Goal: Contribute content: Contribute content

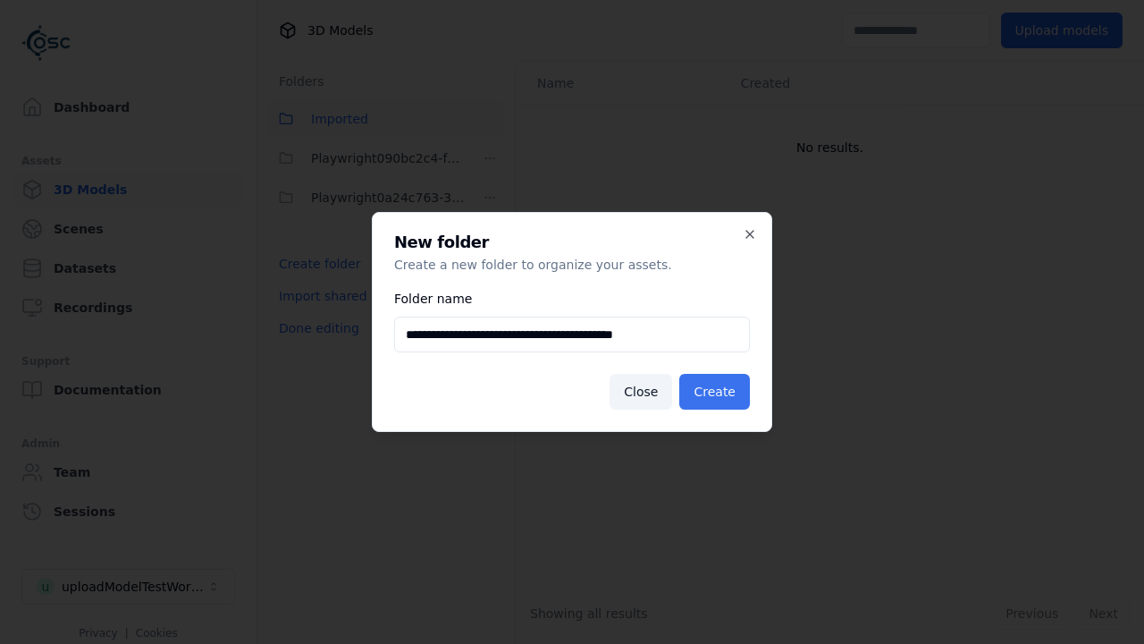
type input "**********"
click at [717, 392] on button "Create" at bounding box center [714, 392] width 71 height 36
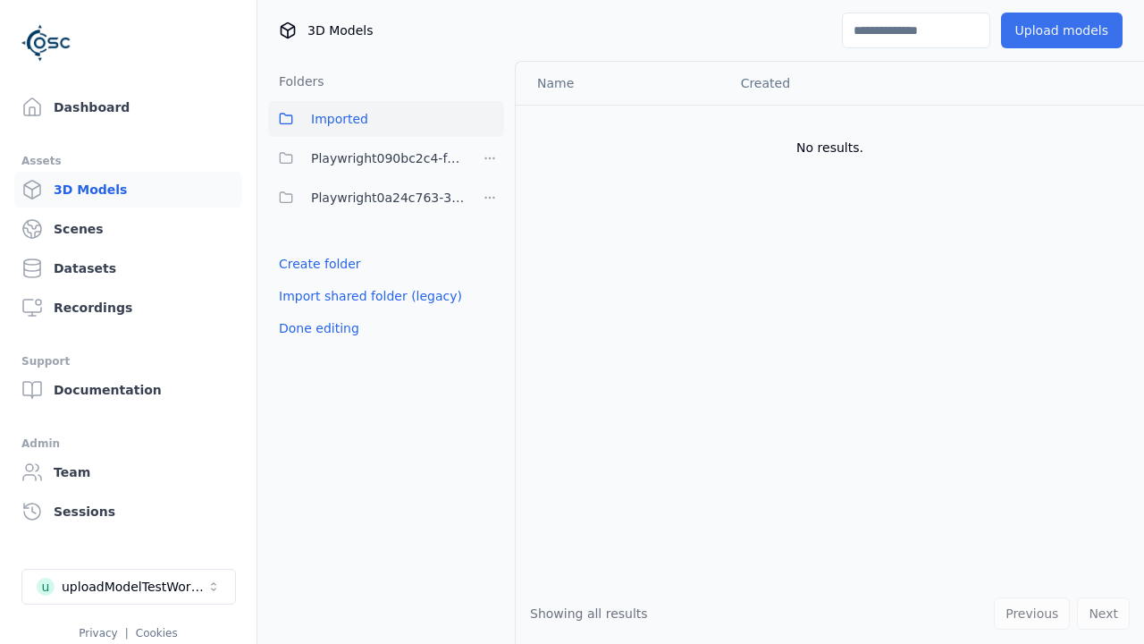
click at [1065, 30] on button "Upload models" at bounding box center [1062, 31] width 122 height 36
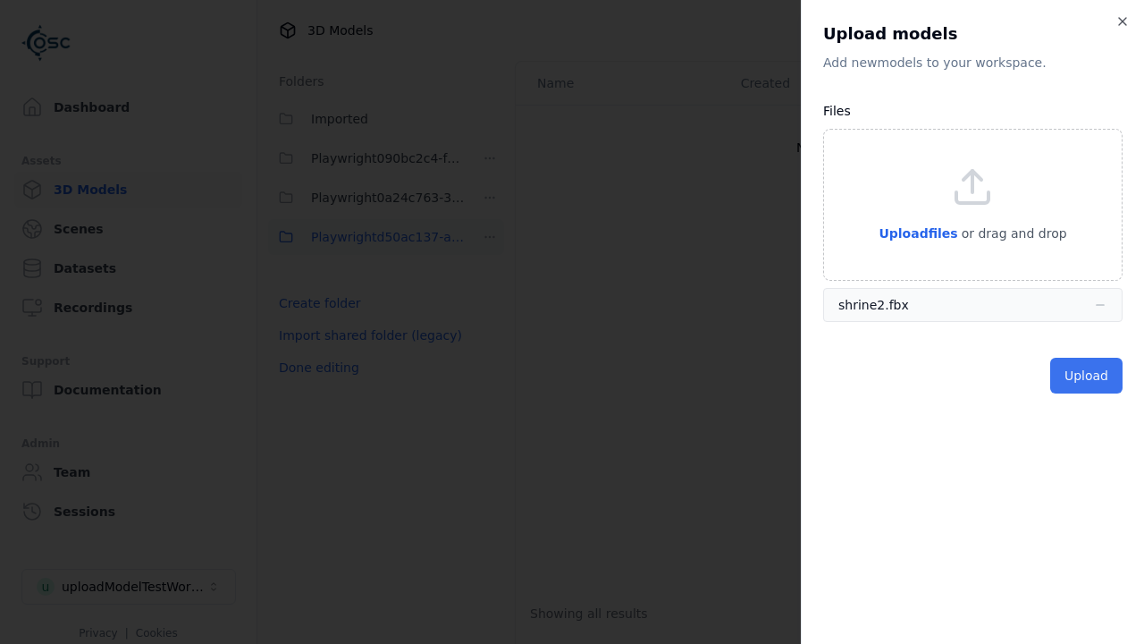
click at [1088, 375] on button "Upload" at bounding box center [1086, 376] width 72 height 36
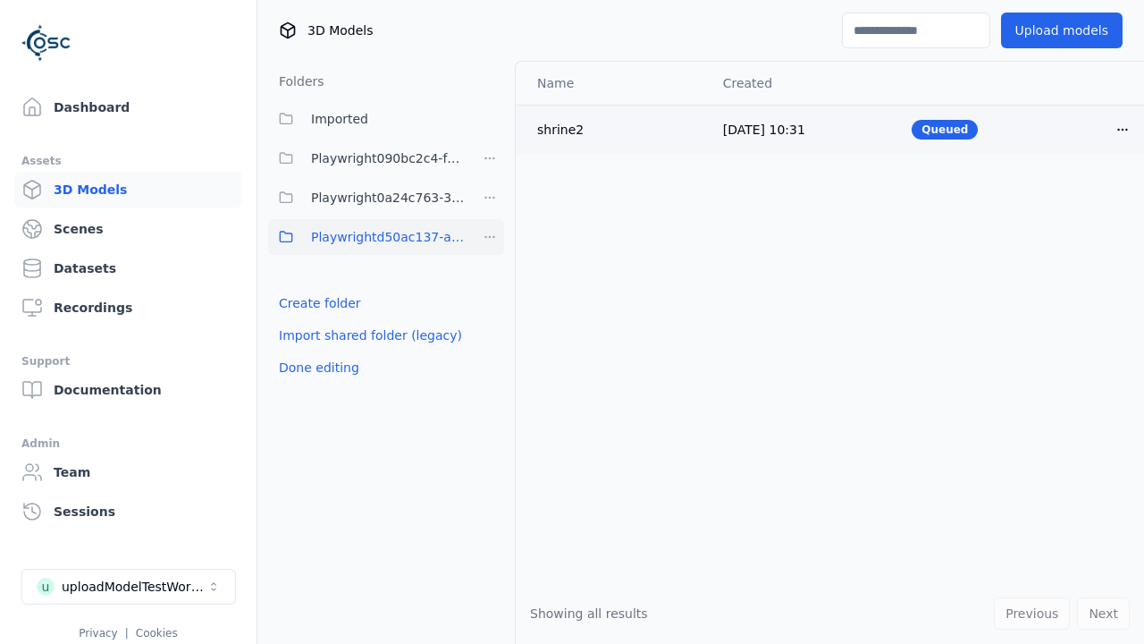
click at [1123, 129] on html "Support Dashboard Assets 3D Models Scenes Datasets Recordings Support Documenta…" at bounding box center [572, 322] width 1144 height 644
click at [1084, 198] on div "Delete" at bounding box center [1083, 198] width 105 height 29
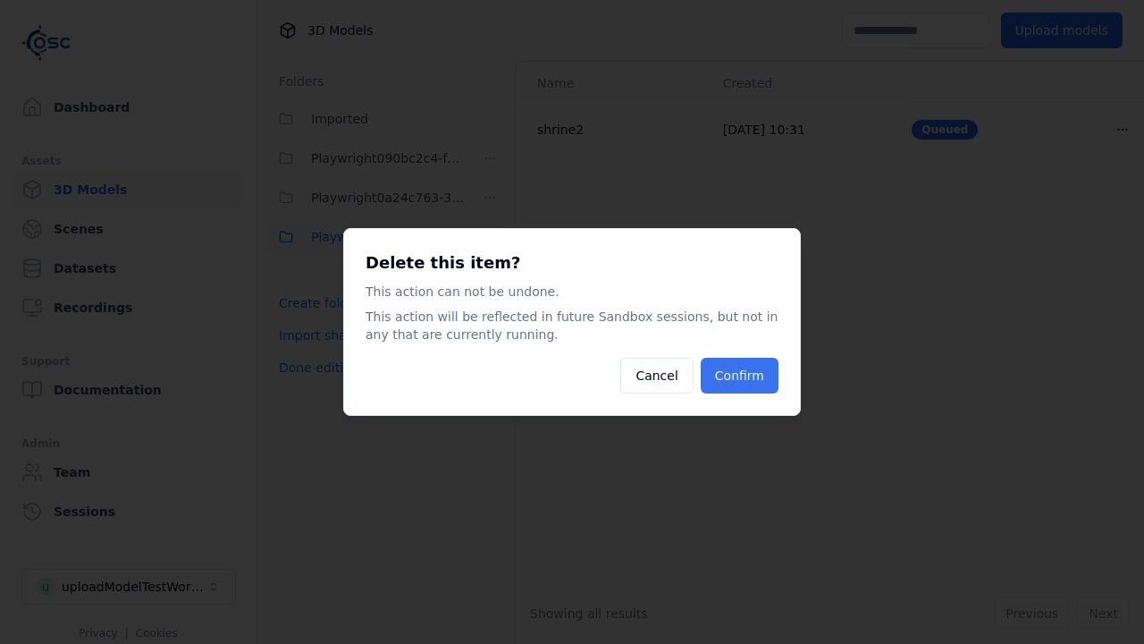
click at [741, 375] on button "Confirm" at bounding box center [740, 376] width 78 height 36
click at [490, 237] on html "Support Dashboard Assets 3D Models Scenes Datasets Recordings Support Documenta…" at bounding box center [572, 322] width 1144 height 644
